Goal: Transaction & Acquisition: Purchase product/service

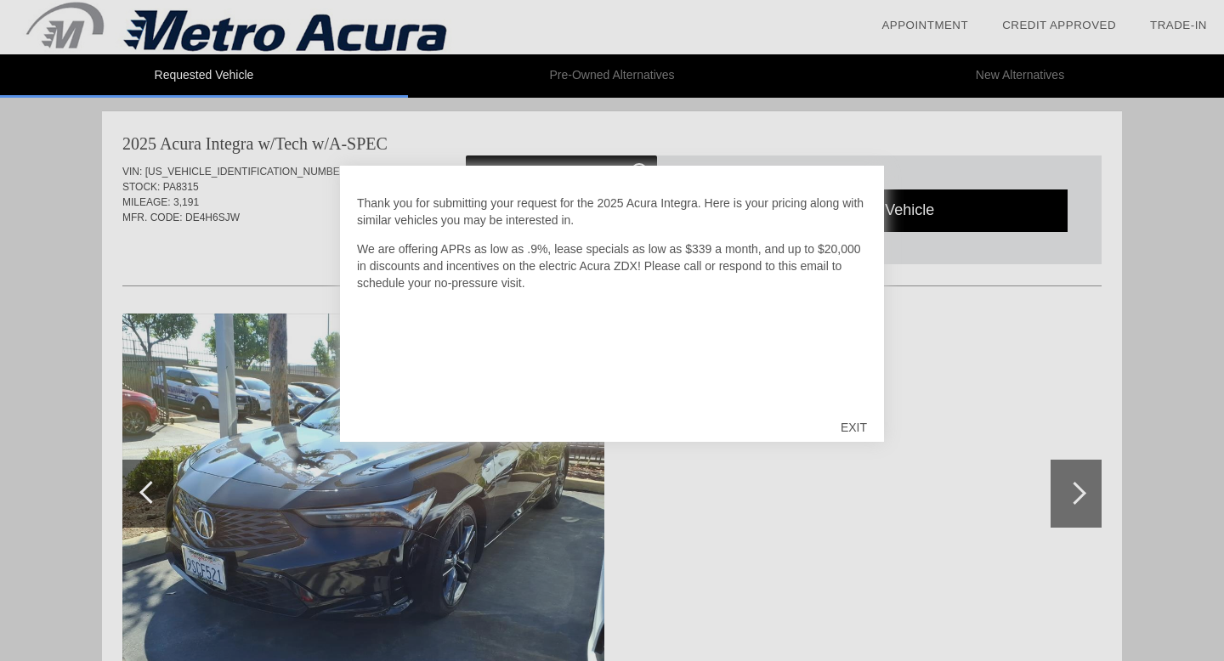
click at [854, 432] on div "EXIT" at bounding box center [854, 427] width 60 height 51
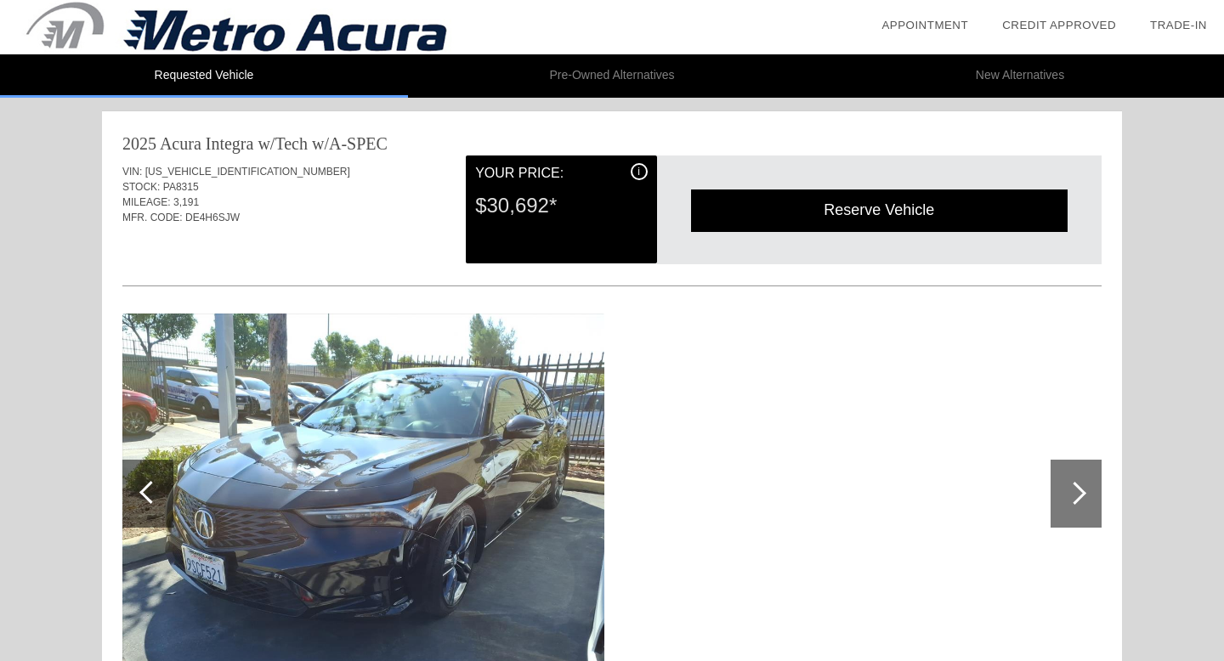
click at [634, 172] on div "i" at bounding box center [639, 171] width 17 height 17
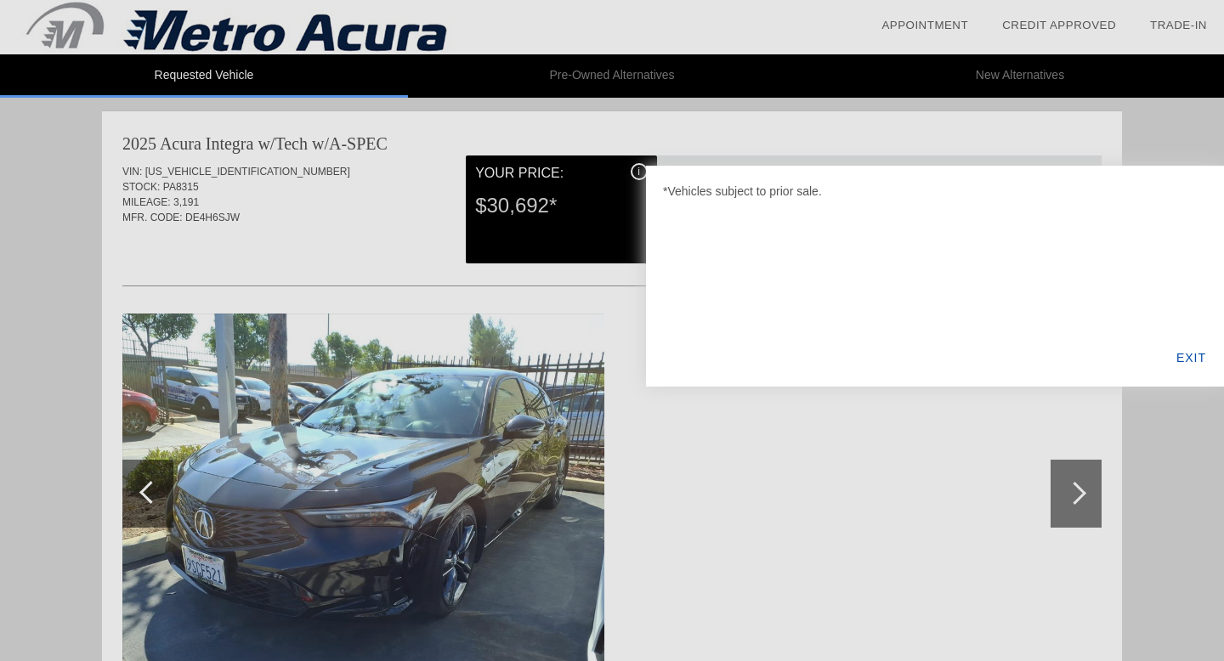
click at [1180, 361] on div "EXIT" at bounding box center [1190, 358] width 65 height 58
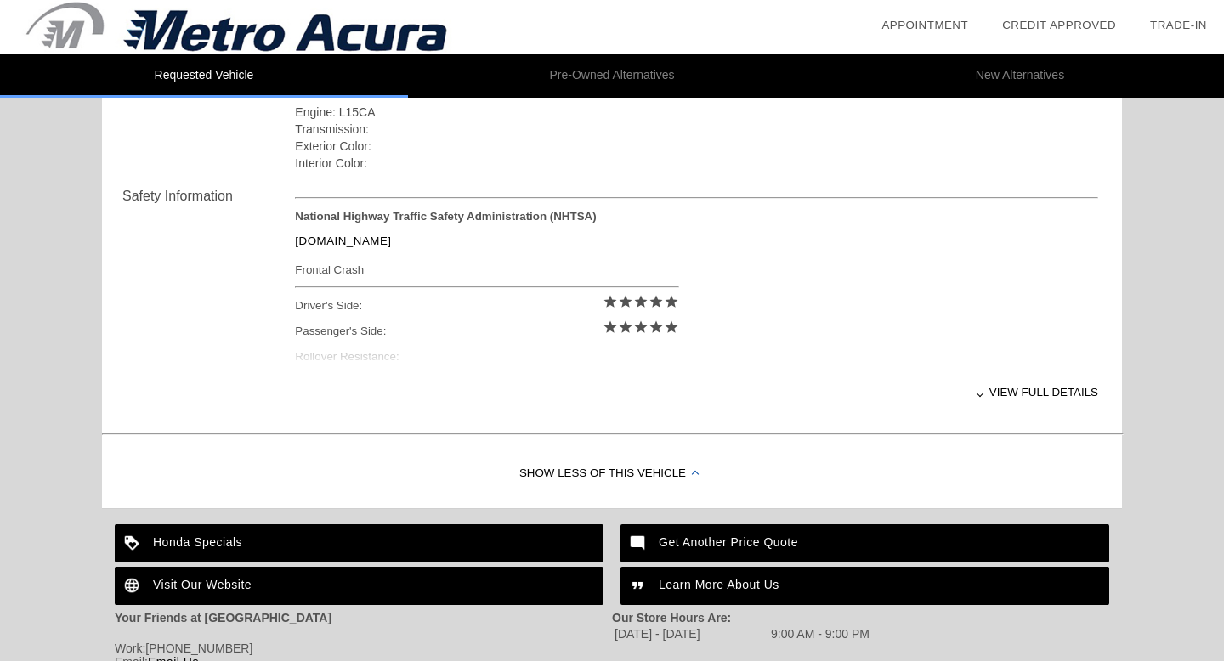
scroll to position [629, 0]
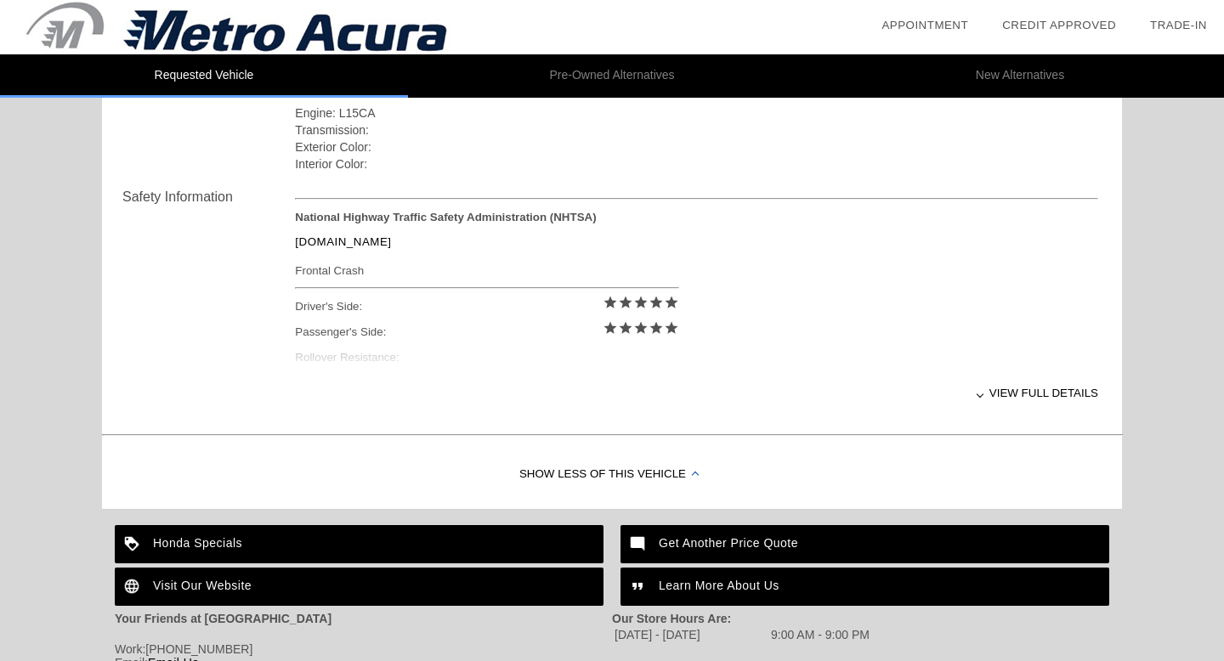
click at [1068, 392] on div "View full details" at bounding box center [696, 393] width 803 height 42
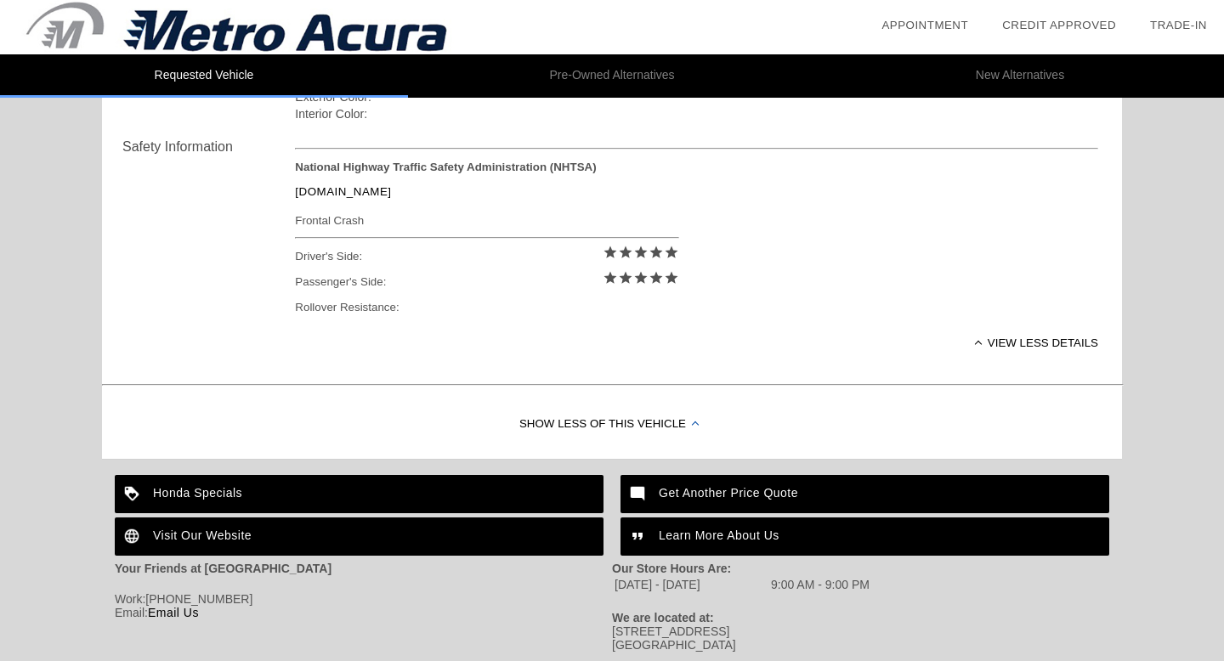
scroll to position [682, 0]
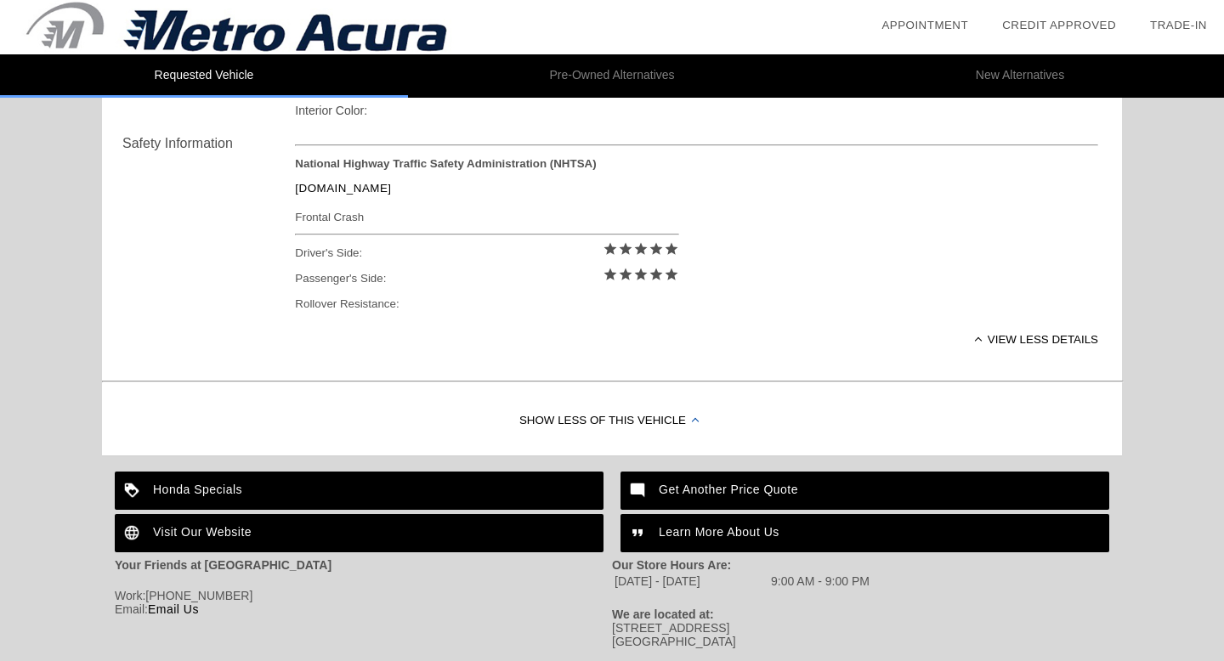
click at [1032, 337] on div "View less details" at bounding box center [696, 340] width 803 height 42
click at [1032, 337] on div "View full details" at bounding box center [696, 340] width 803 height 42
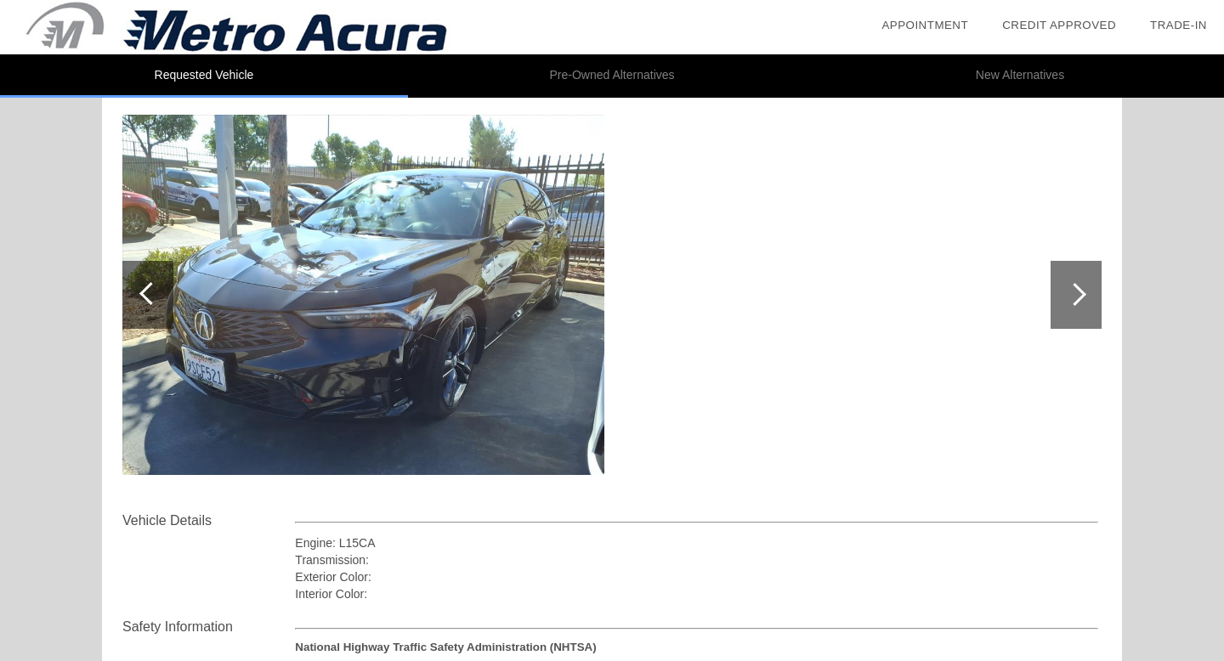
scroll to position [196, 0]
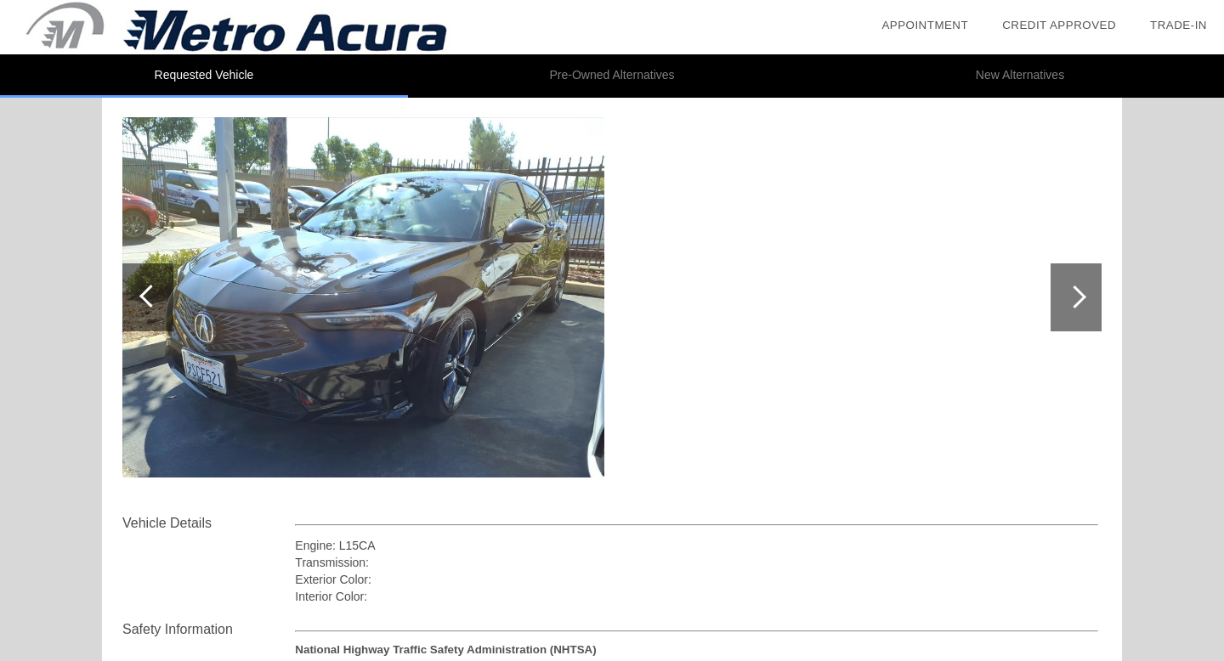
click at [1081, 297] on div at bounding box center [1074, 297] width 23 height 23
click at [1085, 308] on div at bounding box center [1075, 297] width 51 height 68
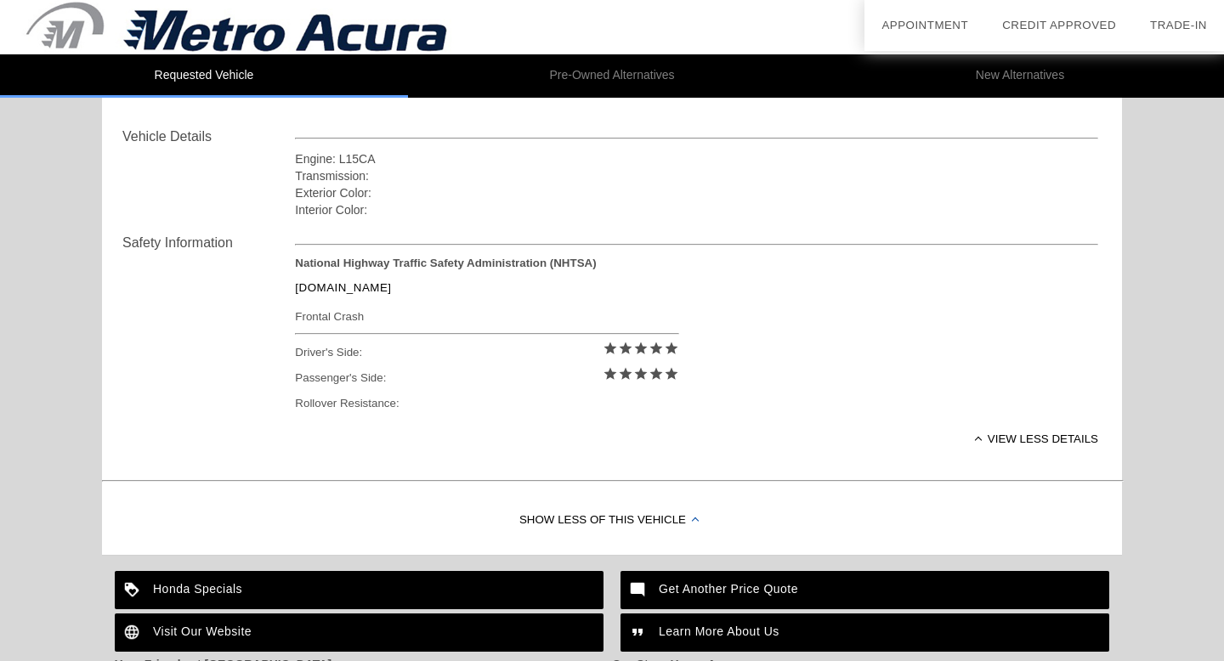
scroll to position [722, 0]
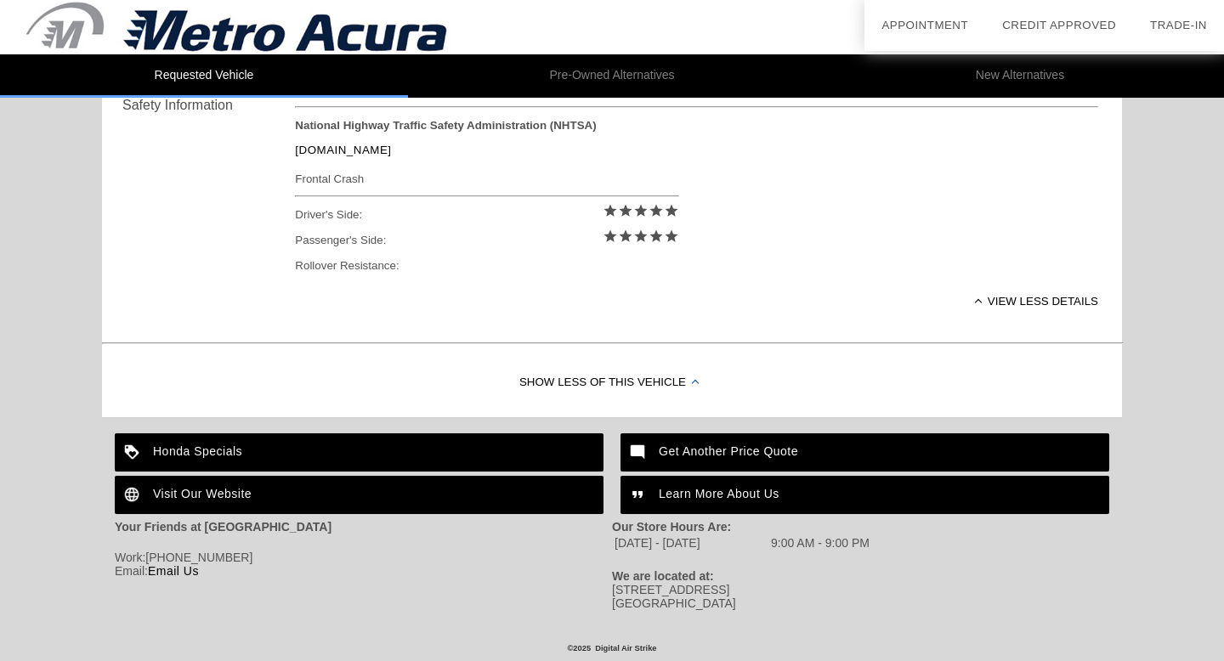
click at [593, 392] on div "Show Less of this Vehicle" at bounding box center [612, 383] width 1020 height 68
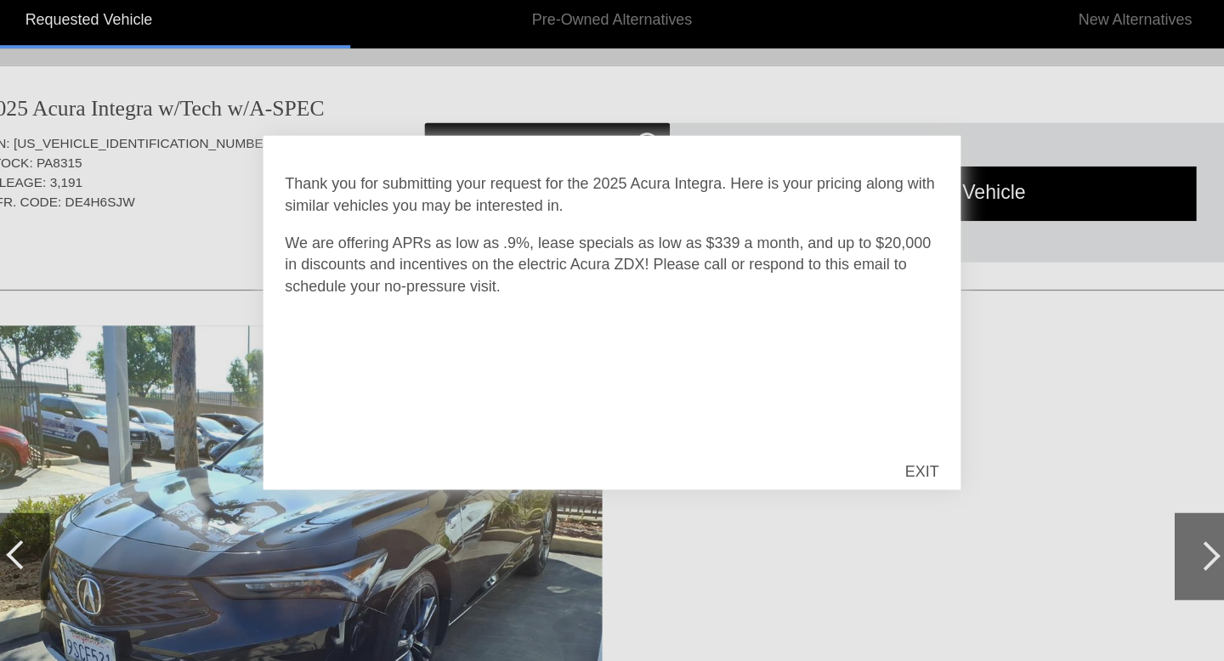
click at [862, 433] on div "EXIT" at bounding box center [854, 427] width 60 height 51
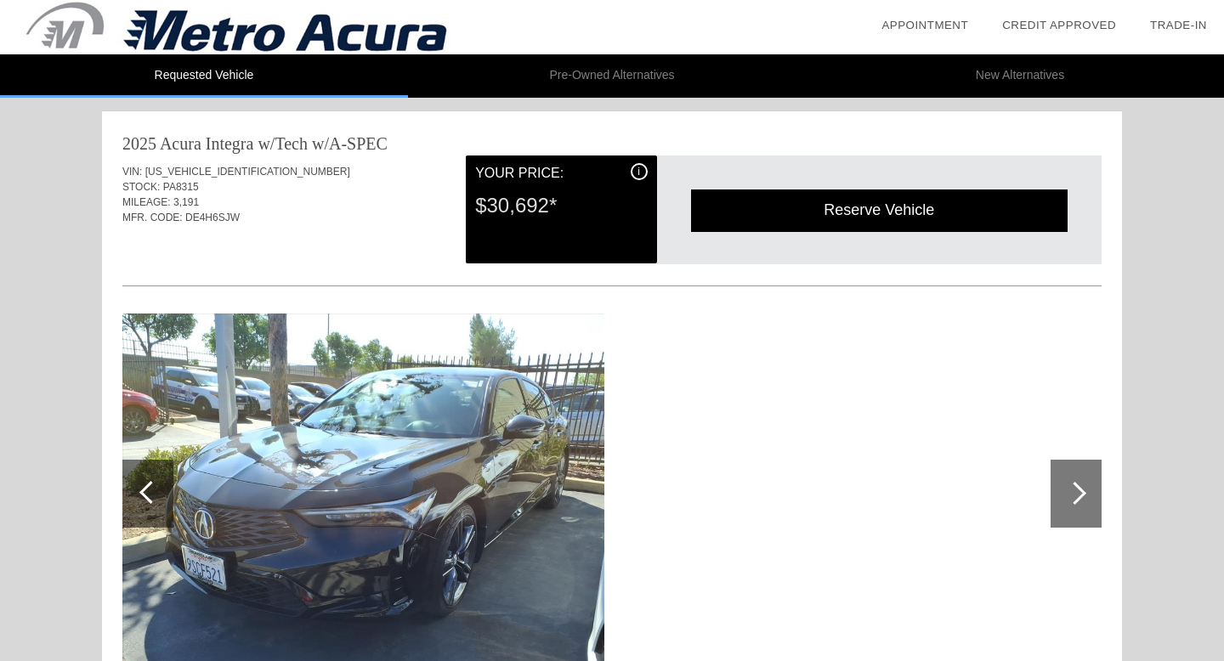
click at [731, 203] on div "Reserve Vehicle" at bounding box center [879, 211] width 377 height 42
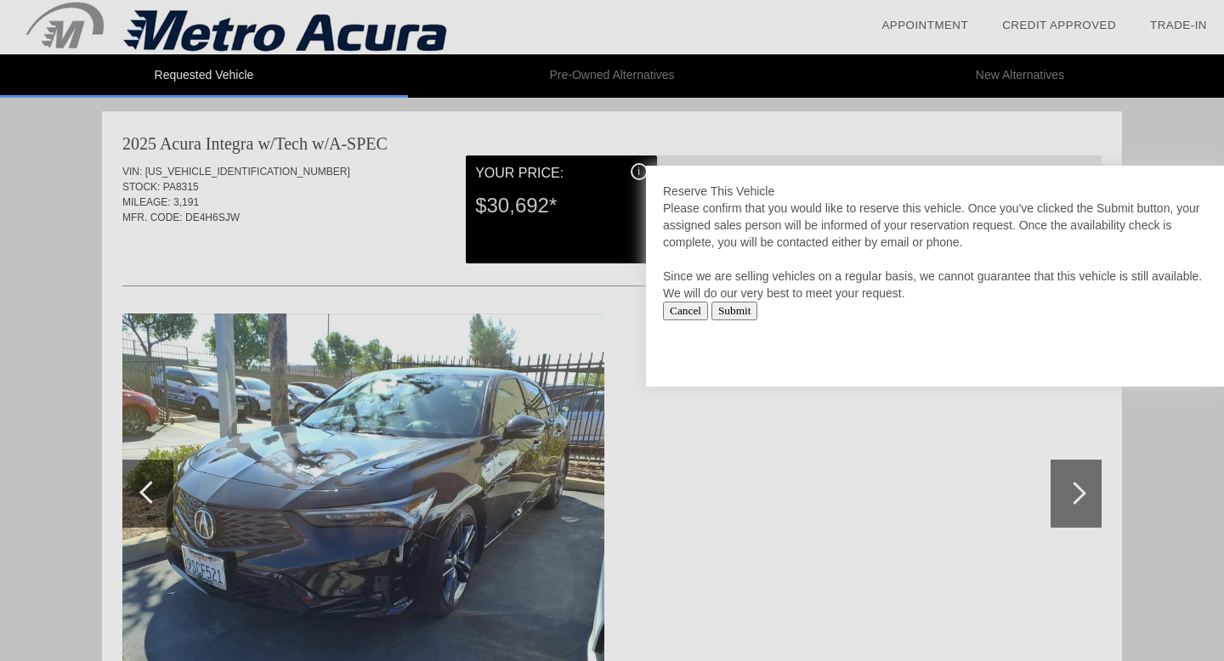
click at [689, 309] on input "Cancel" at bounding box center [685, 311] width 45 height 19
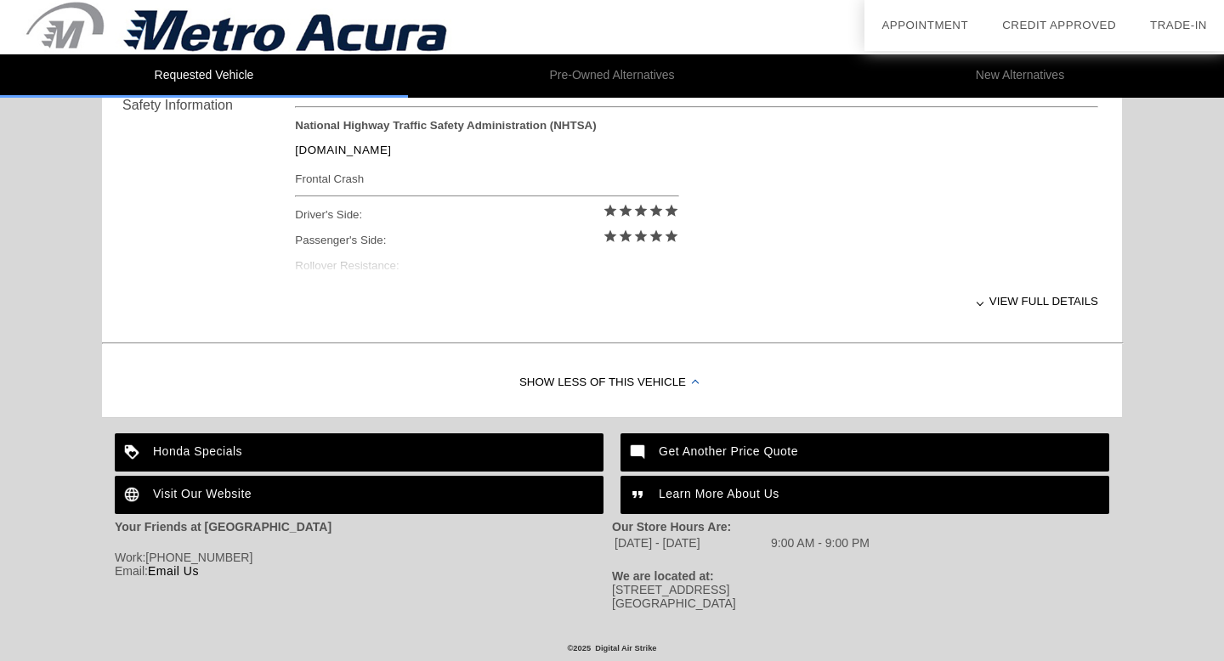
scroll to position [711, 0]
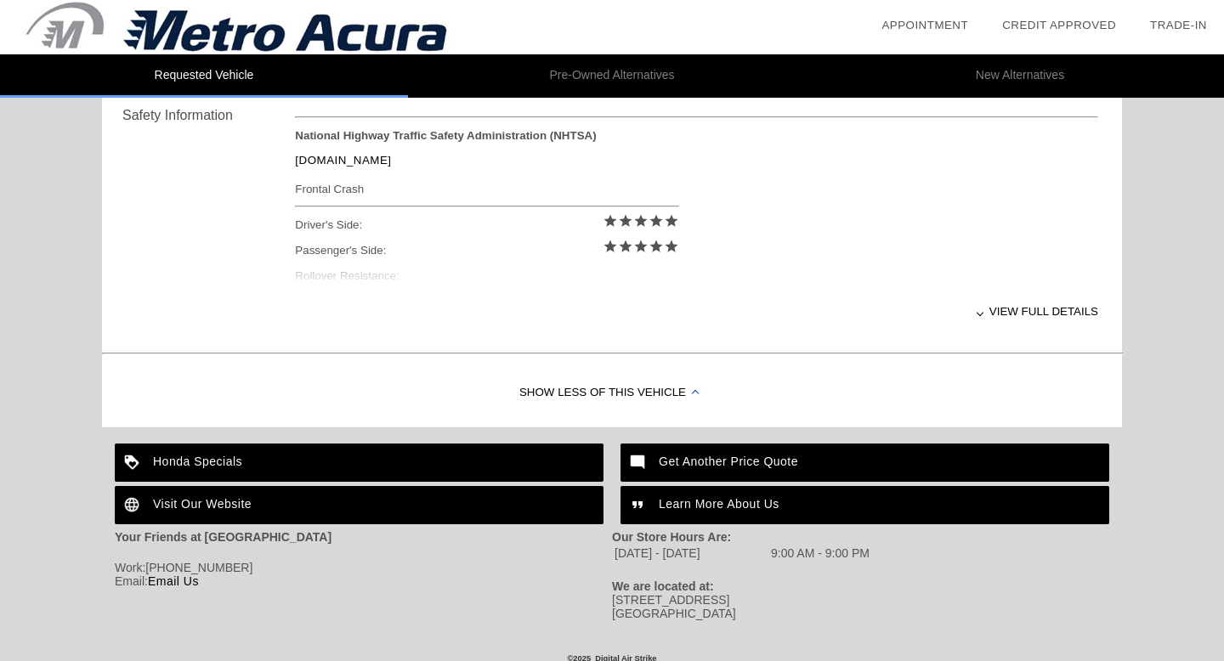
click at [1055, 300] on div "View full details" at bounding box center [696, 312] width 803 height 42
click at [1031, 313] on div "View less details" at bounding box center [696, 312] width 803 height 42
click at [1031, 305] on div "View full details" at bounding box center [696, 312] width 803 height 42
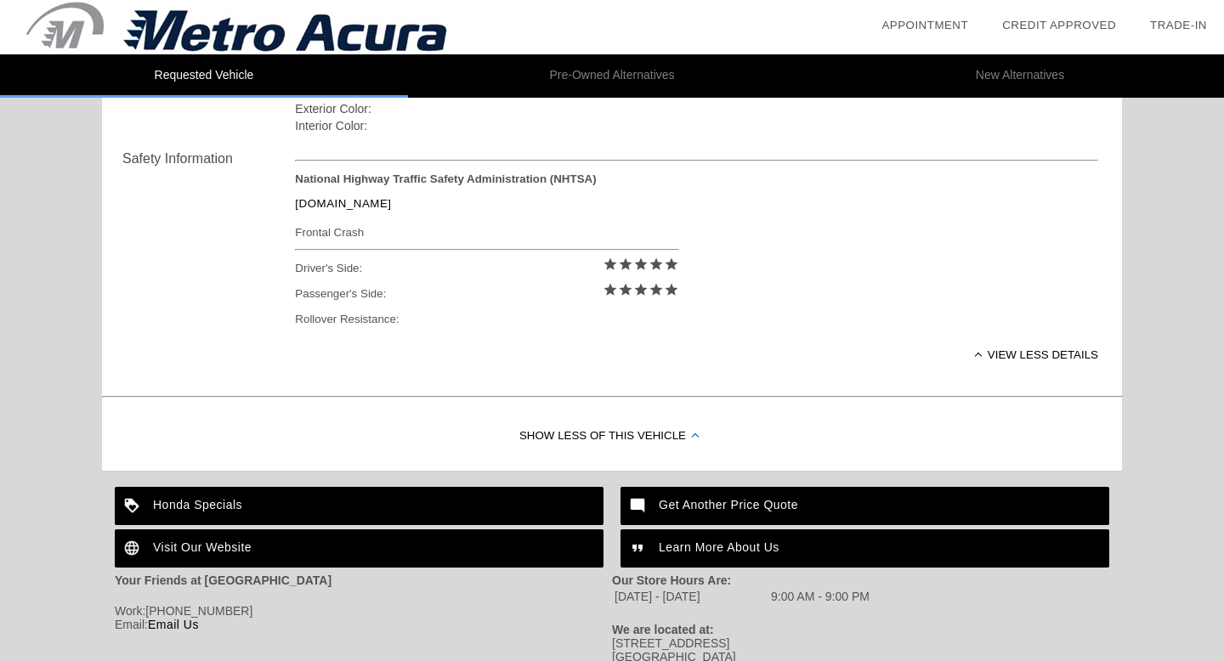
scroll to position [666, 0]
